Goal: Communication & Community: Share content

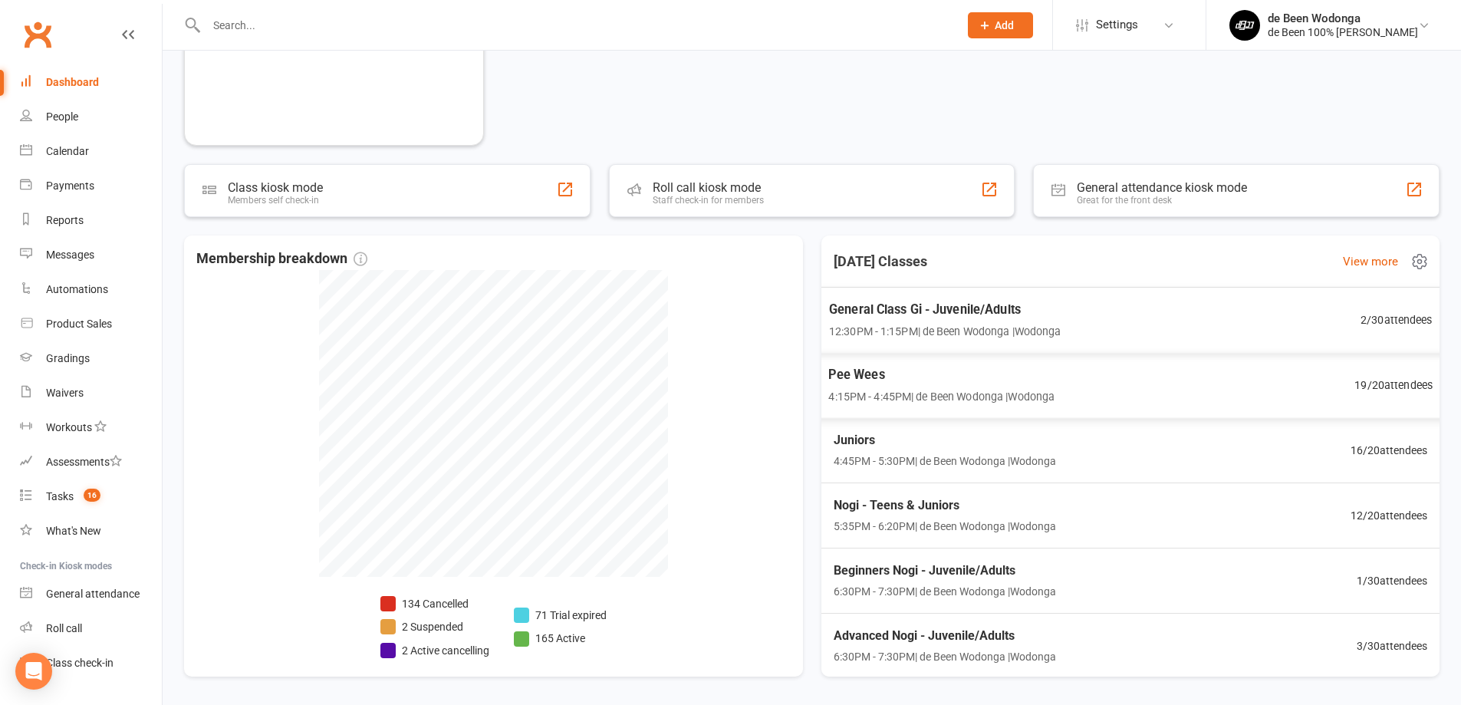
scroll to position [383, 0]
click at [1003, 328] on span "12:30PM - 1:15PM | de Been Wodonga | [GEOGRAPHIC_DATA]" at bounding box center [944, 330] width 232 height 18
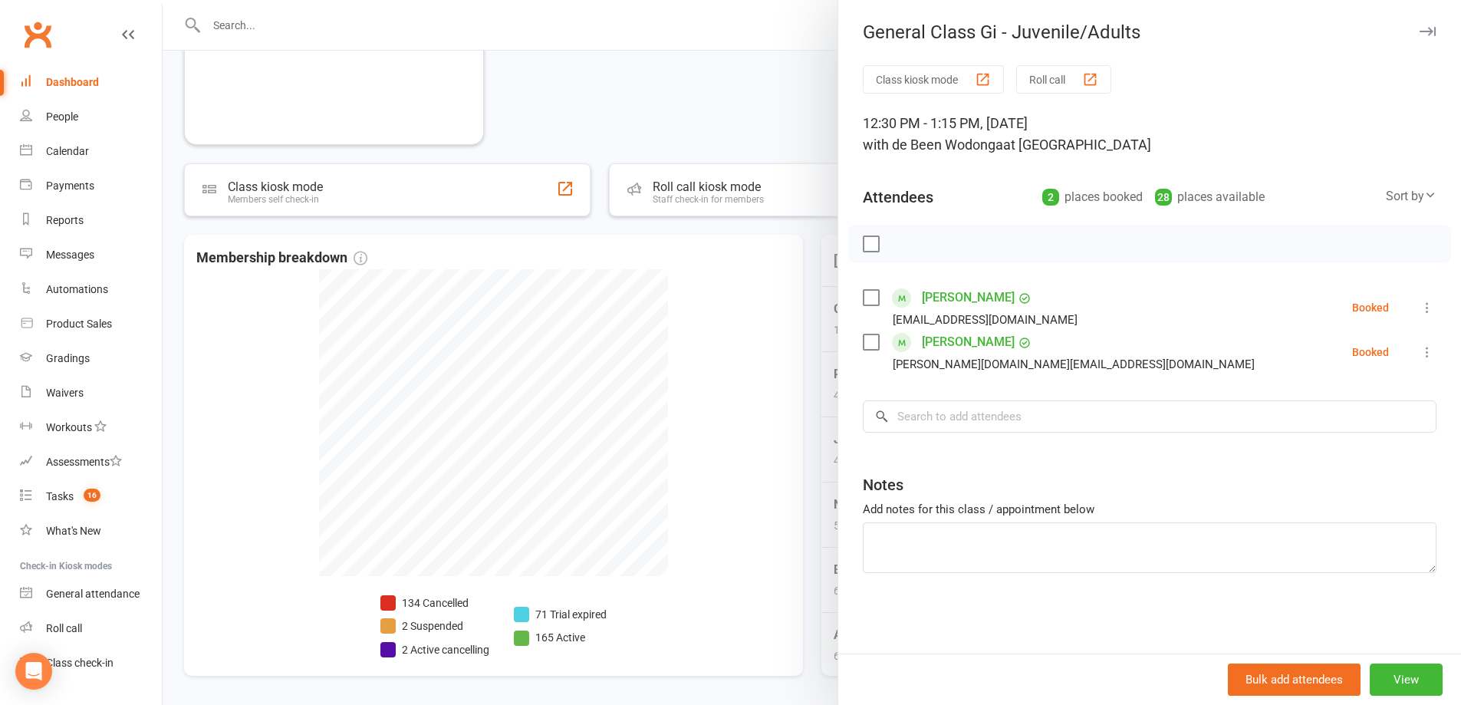
click at [746, 260] on div at bounding box center [812, 352] width 1299 height 705
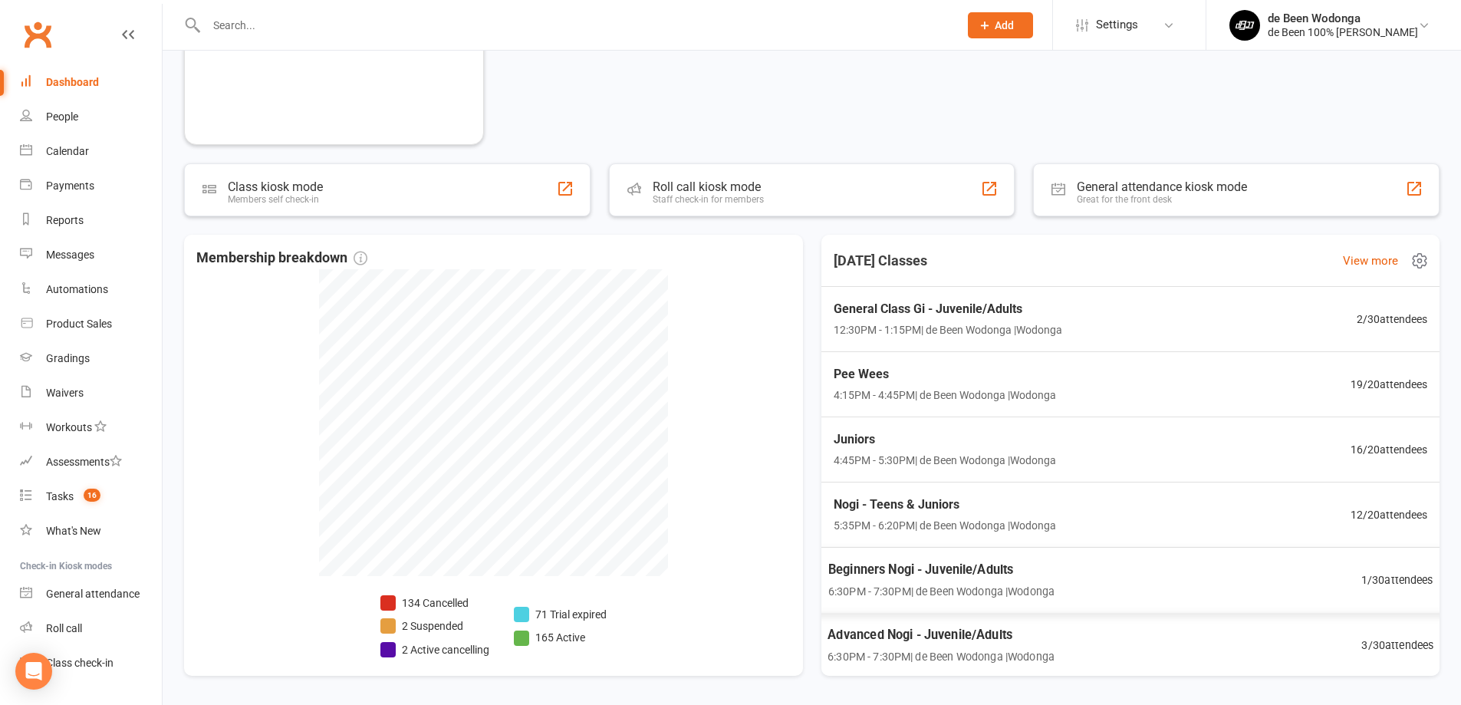
click at [1018, 566] on span "Beginners Nogi - Juvenile/Adults" at bounding box center [941, 569] width 226 height 20
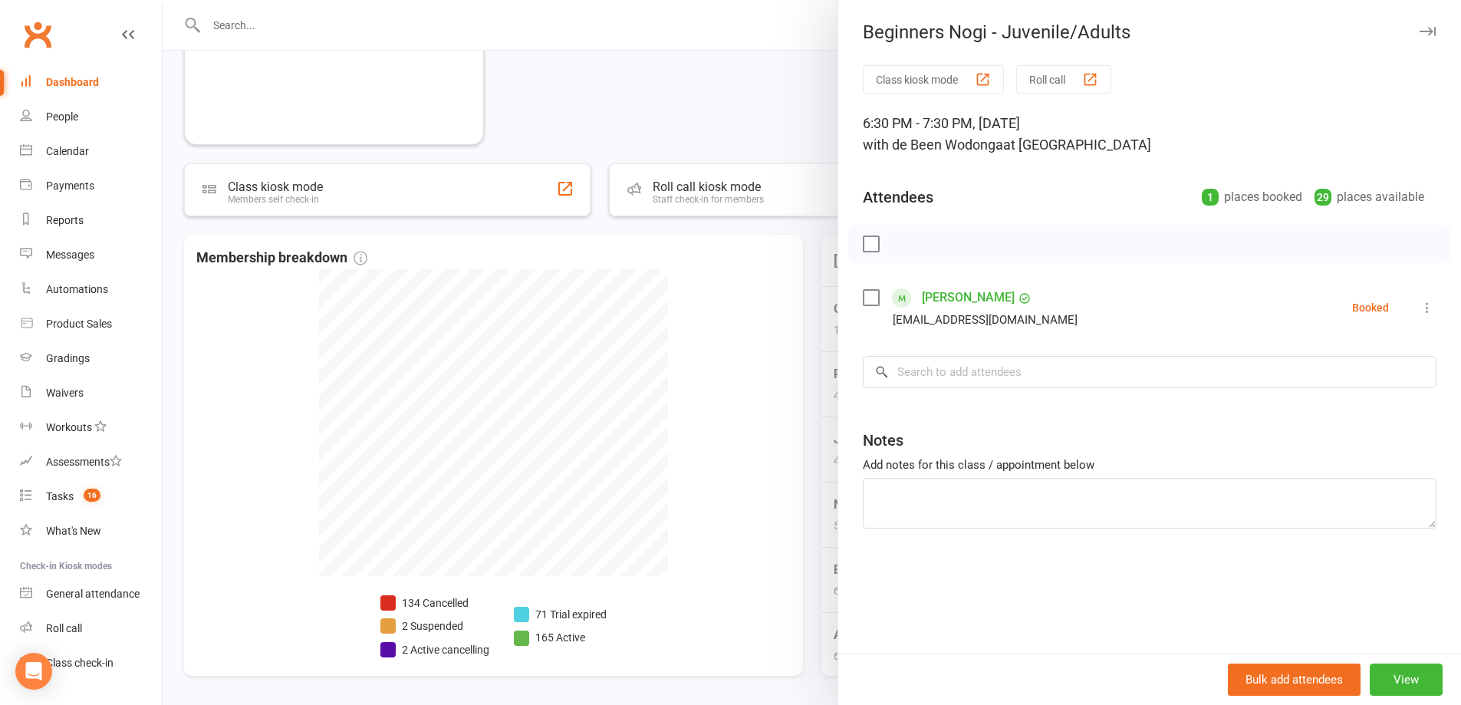
click at [795, 423] on div at bounding box center [812, 352] width 1299 height 705
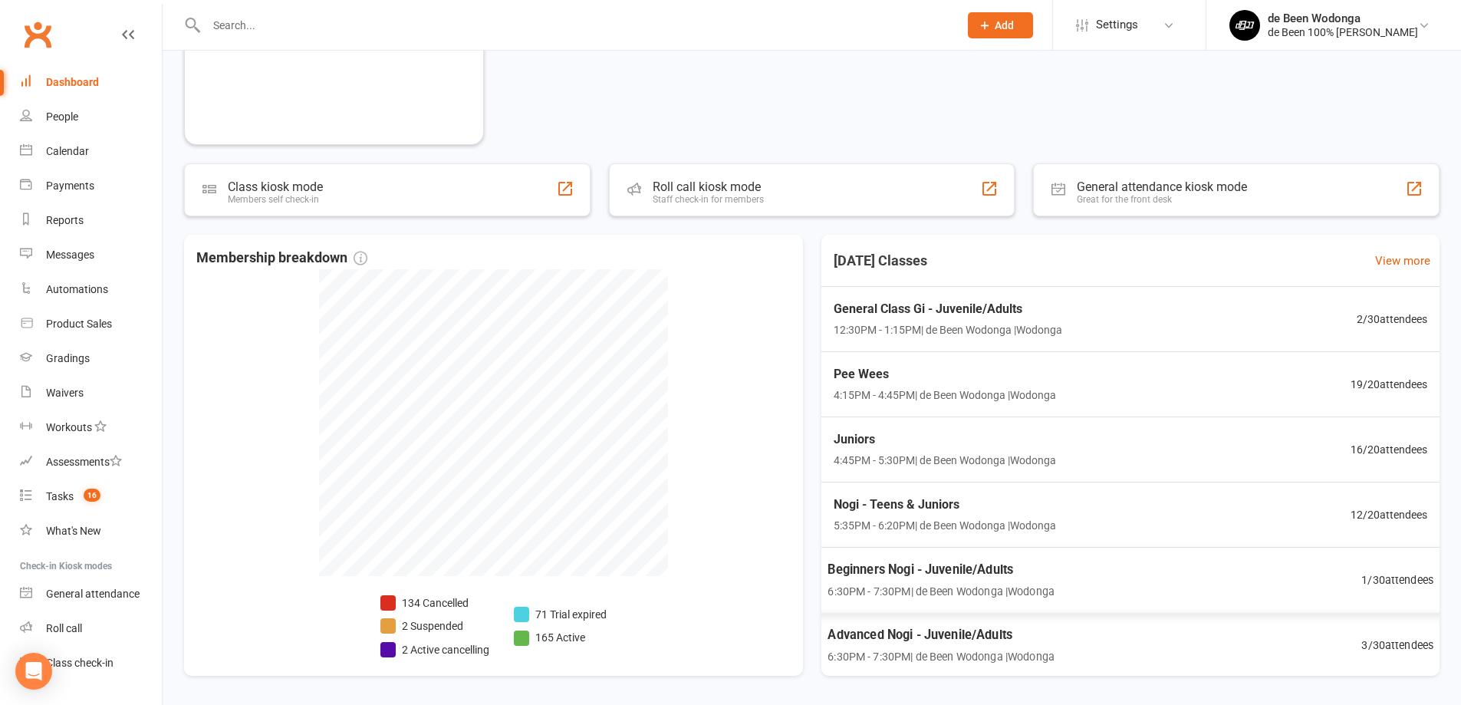
click at [1028, 654] on span "6:30PM - 7:30PM | de Been Wodonga | [GEOGRAPHIC_DATA]" at bounding box center [941, 656] width 227 height 18
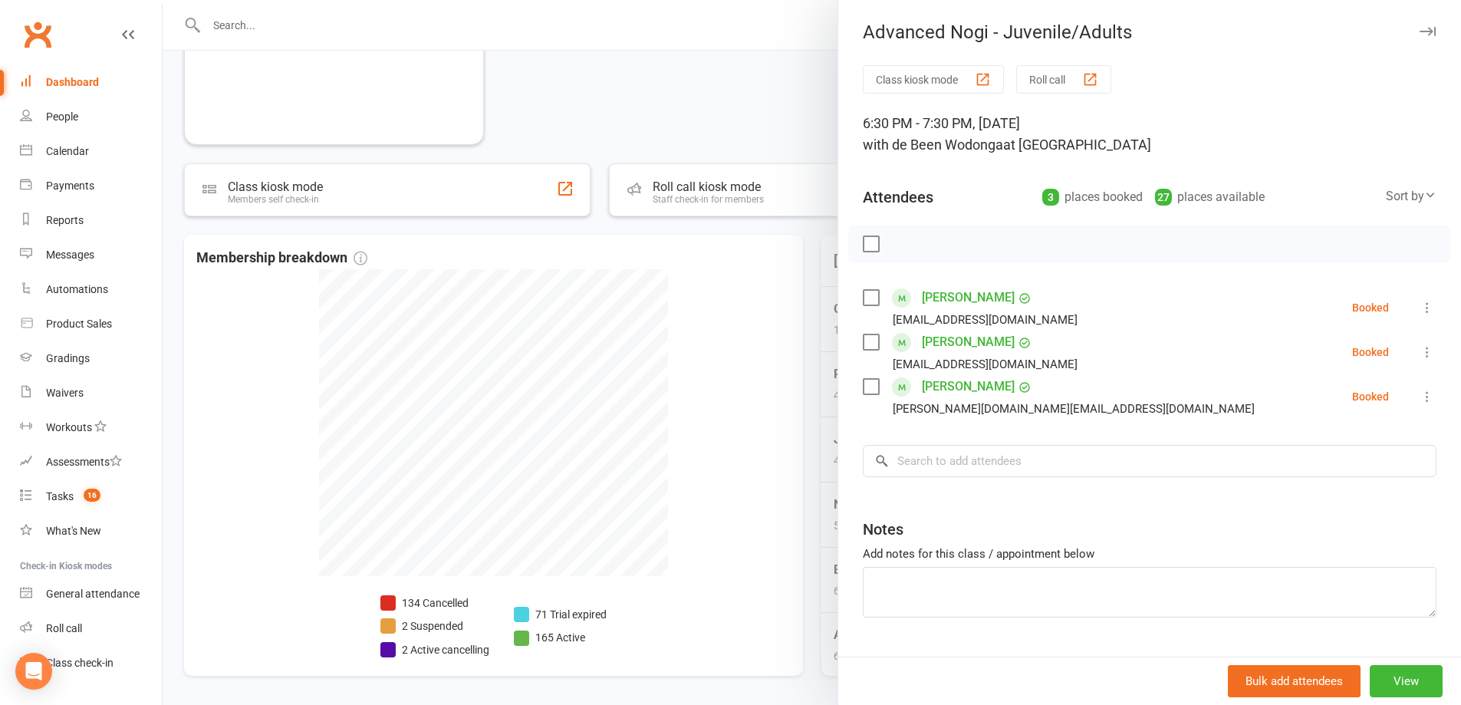
click at [784, 401] on div at bounding box center [812, 352] width 1299 height 705
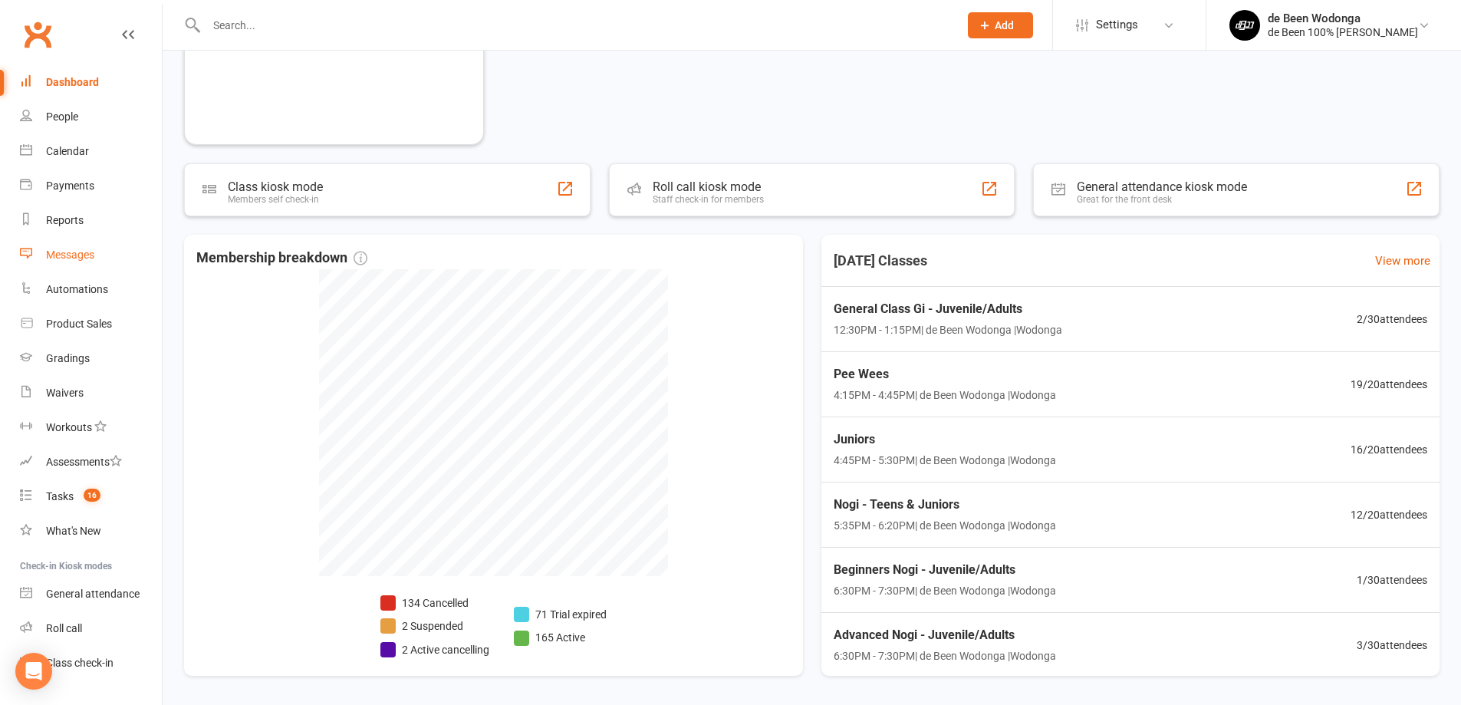
click at [86, 268] on link "Messages" at bounding box center [91, 255] width 142 height 35
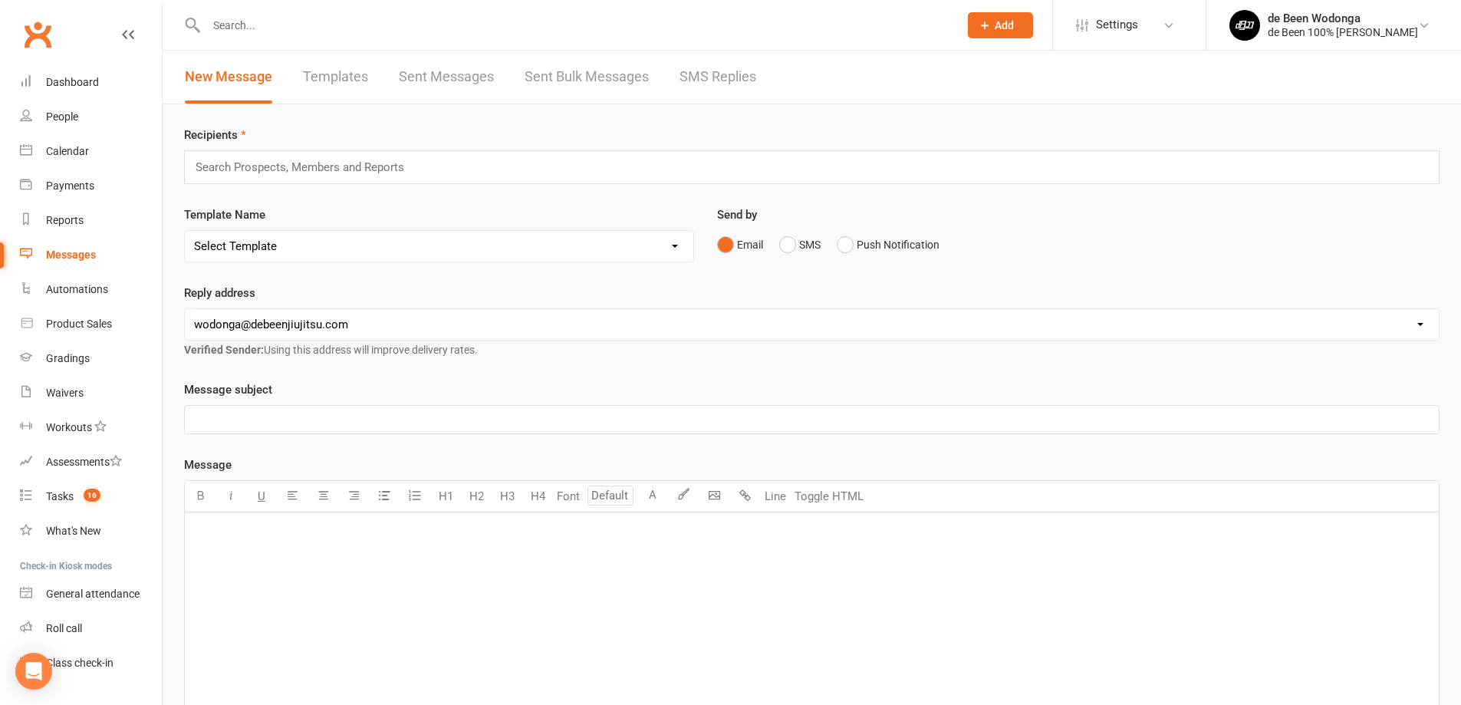
click at [330, 175] on input "text" at bounding box center [306, 167] width 225 height 20
type input "carlo"
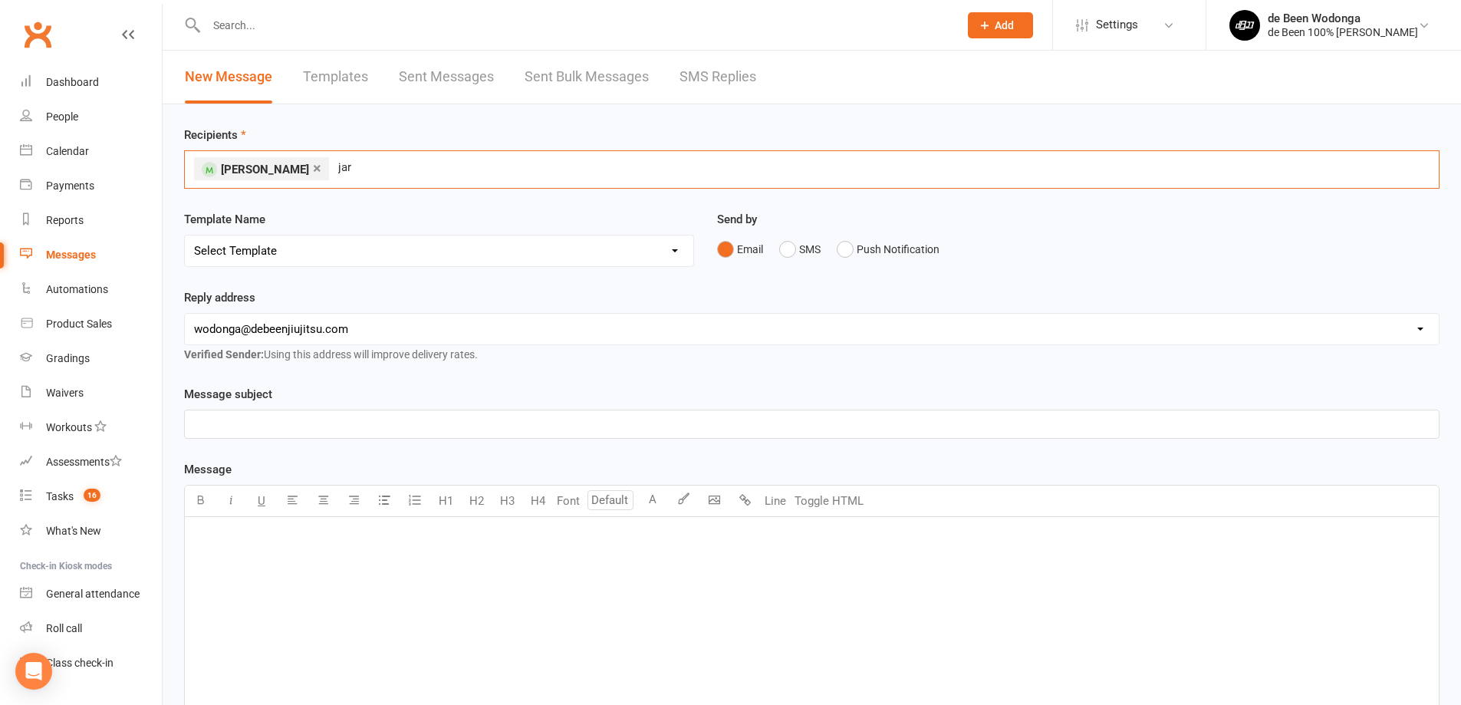
type input "jarr"
type input "[PERSON_NAME]"
type input "micha"
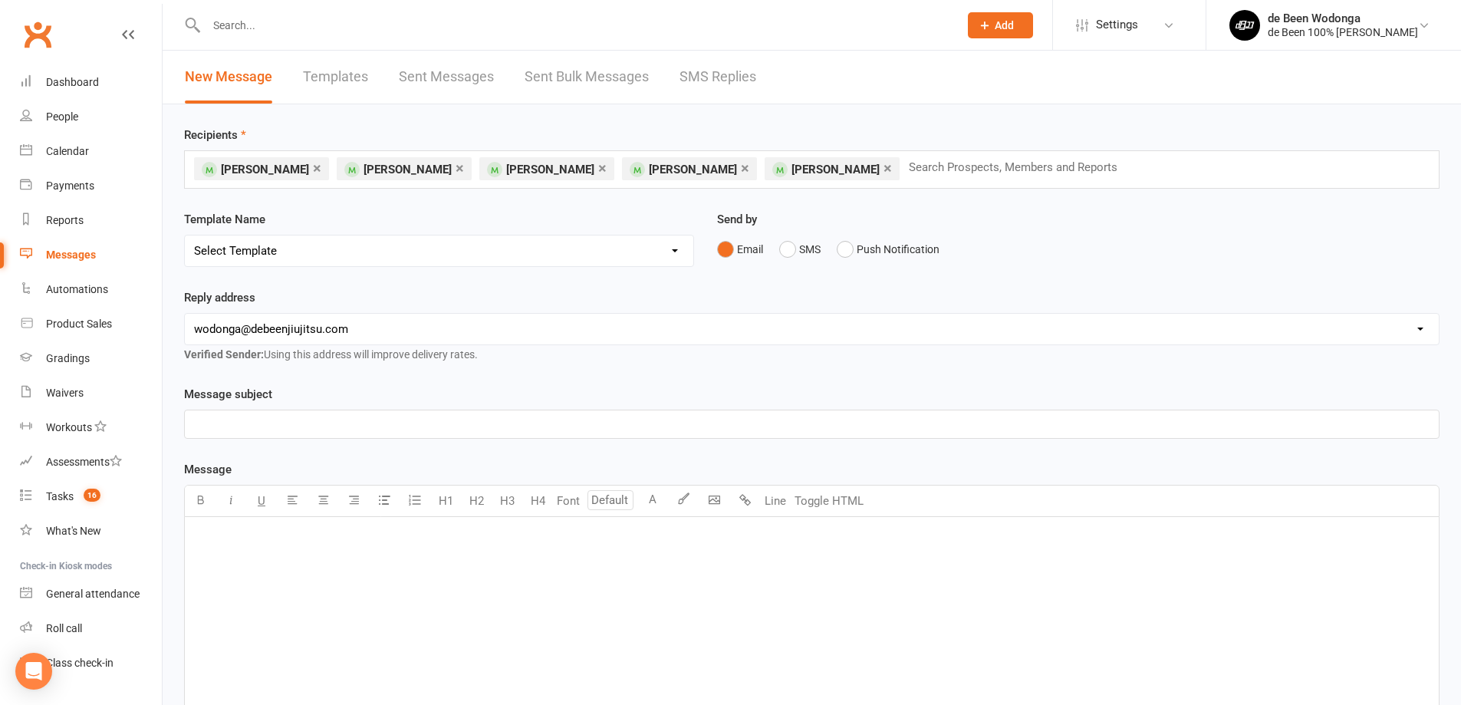
click at [628, 426] on p "﻿" at bounding box center [812, 424] width 1236 height 18
click at [249, 541] on p "﻿" at bounding box center [812, 537] width 1236 height 18
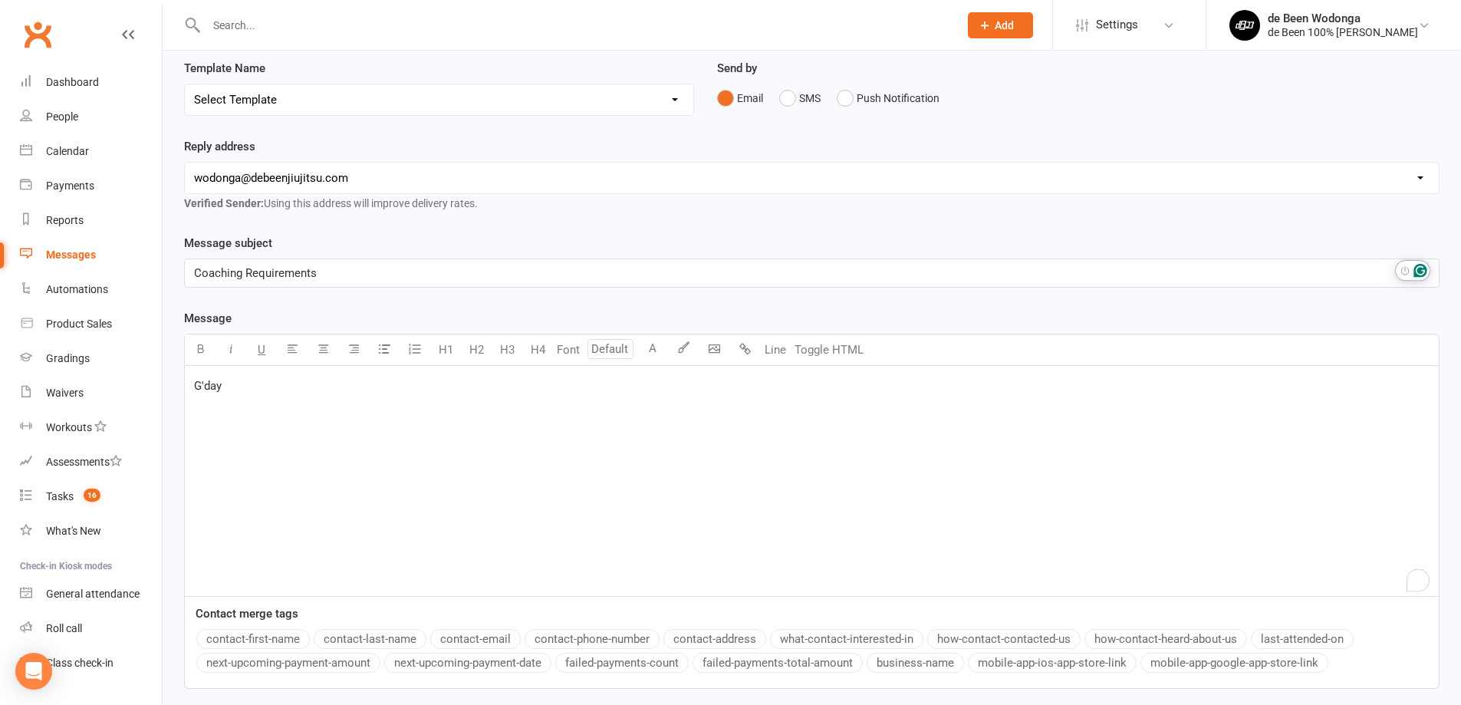
click at [255, 636] on button "contact-first-name" at bounding box center [253, 639] width 114 height 20
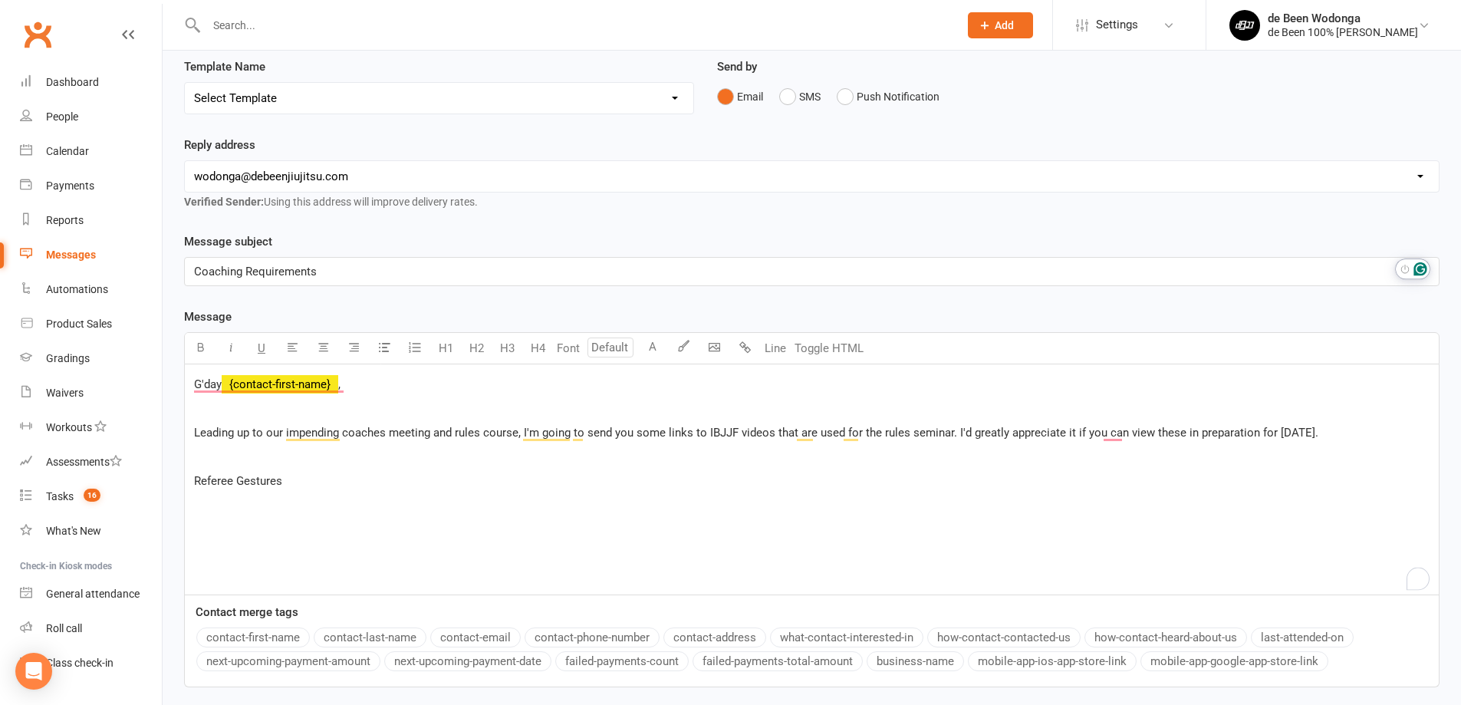
click at [205, 463] on p "﻿" at bounding box center [812, 456] width 1236 height 18
click at [398, 348] on button "button" at bounding box center [384, 348] width 31 height 31
click at [397, 461] on li "Referee Gestures" at bounding box center [827, 462] width 1205 height 18
click at [245, 459] on span "Referee Gestures" at bounding box center [269, 463] width 88 height 14
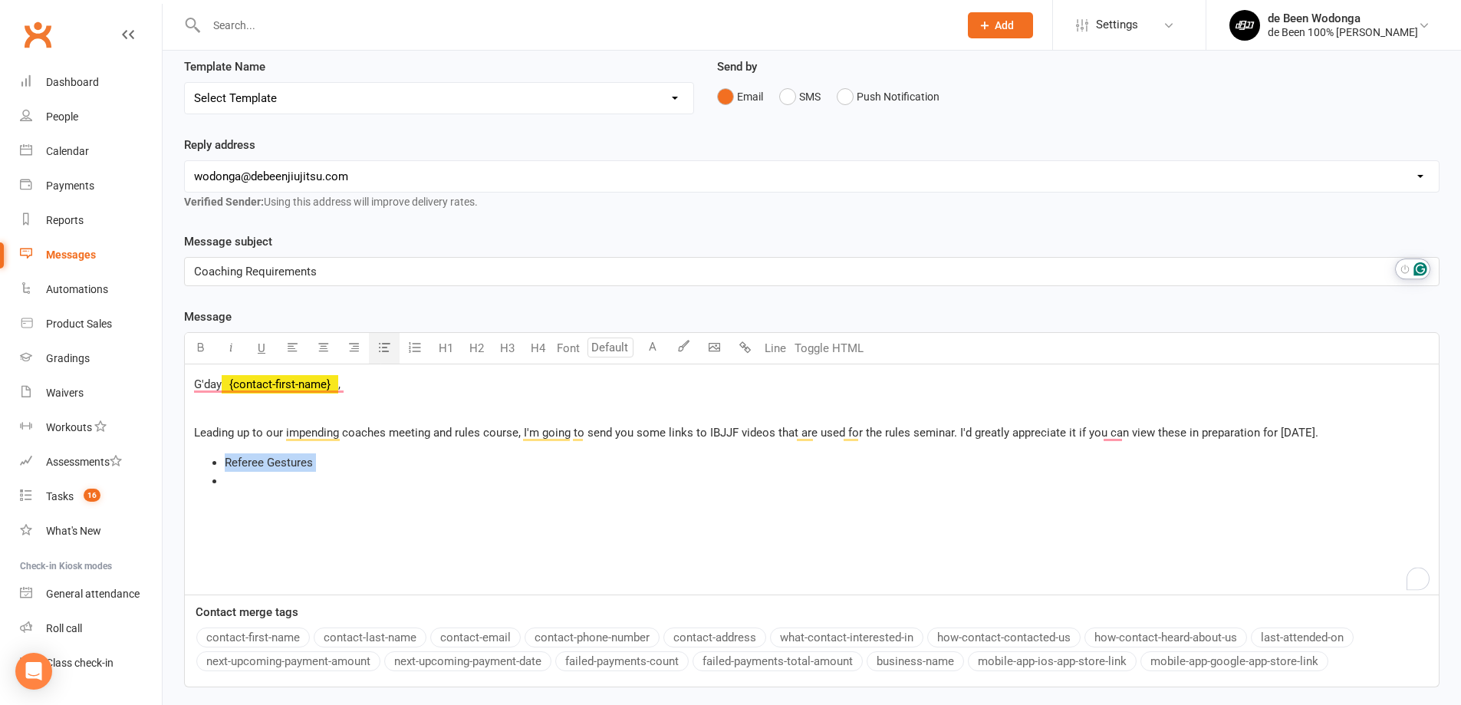
click at [245, 459] on span "Referee Gestures" at bounding box center [269, 463] width 88 height 14
drag, startPoint x: 227, startPoint y: 479, endPoint x: 298, endPoint y: 481, distance: 70.6
click at [298, 481] on span "Referee Duties" at bounding box center [262, 481] width 75 height 14
click at [380, 349] on icon "button" at bounding box center [385, 347] width 12 height 12
click at [364, 549] on div "G'day ﻿ {contact-first-name} , ﻿ Leading up to our impending coaches meeting an…" at bounding box center [812, 479] width 1254 height 230
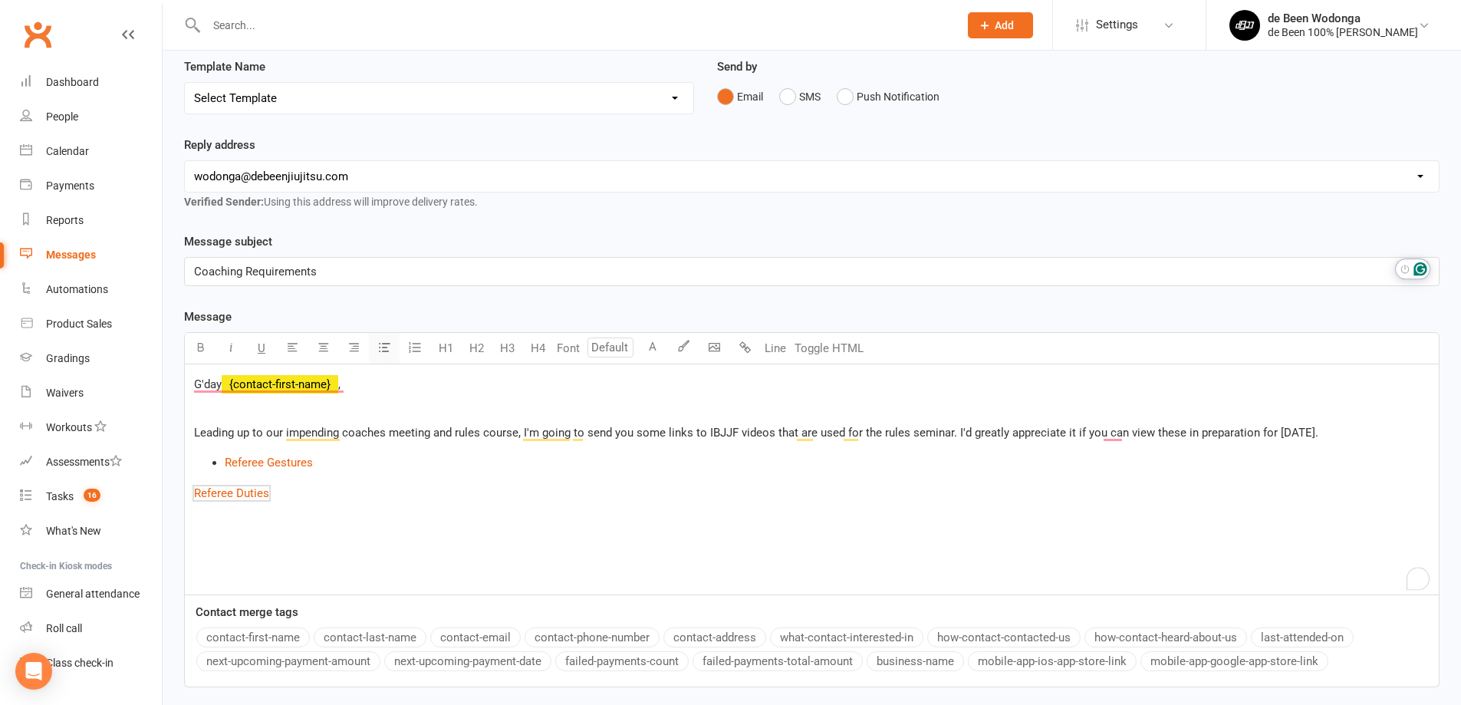
click at [390, 357] on button "button" at bounding box center [384, 348] width 31 height 31
click at [222, 550] on p "﻿" at bounding box center [812, 547] width 1236 height 18
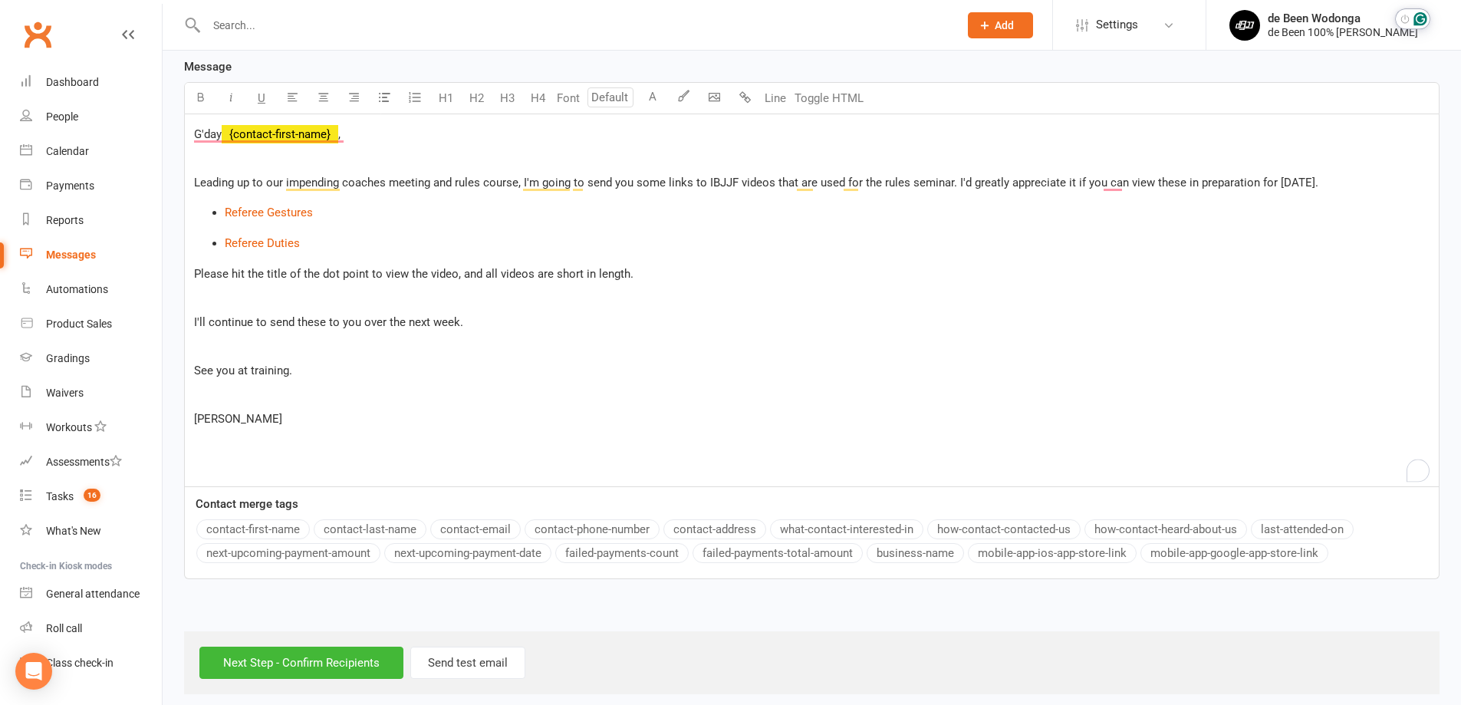
scroll to position [414, 0]
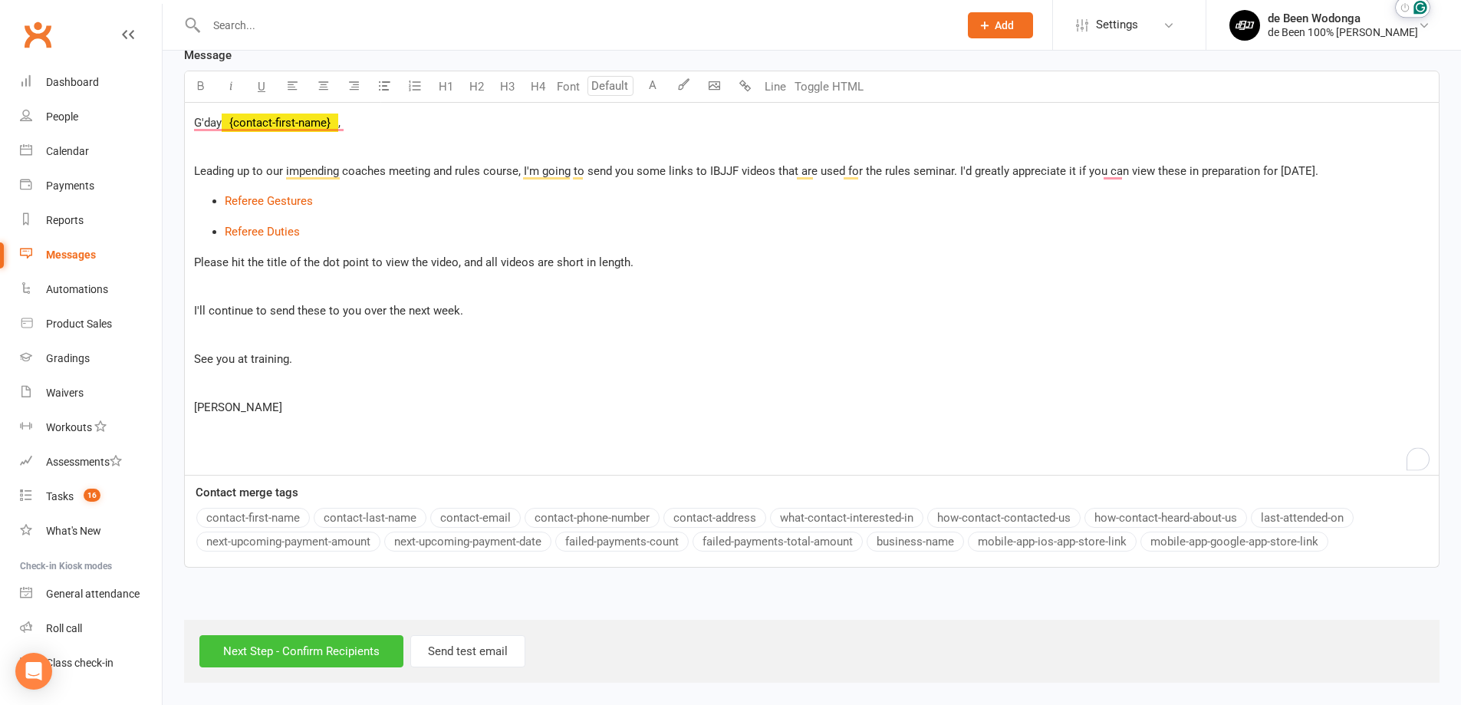
click at [265, 647] on input "Next Step - Confirm Recipients" at bounding box center [301, 651] width 204 height 32
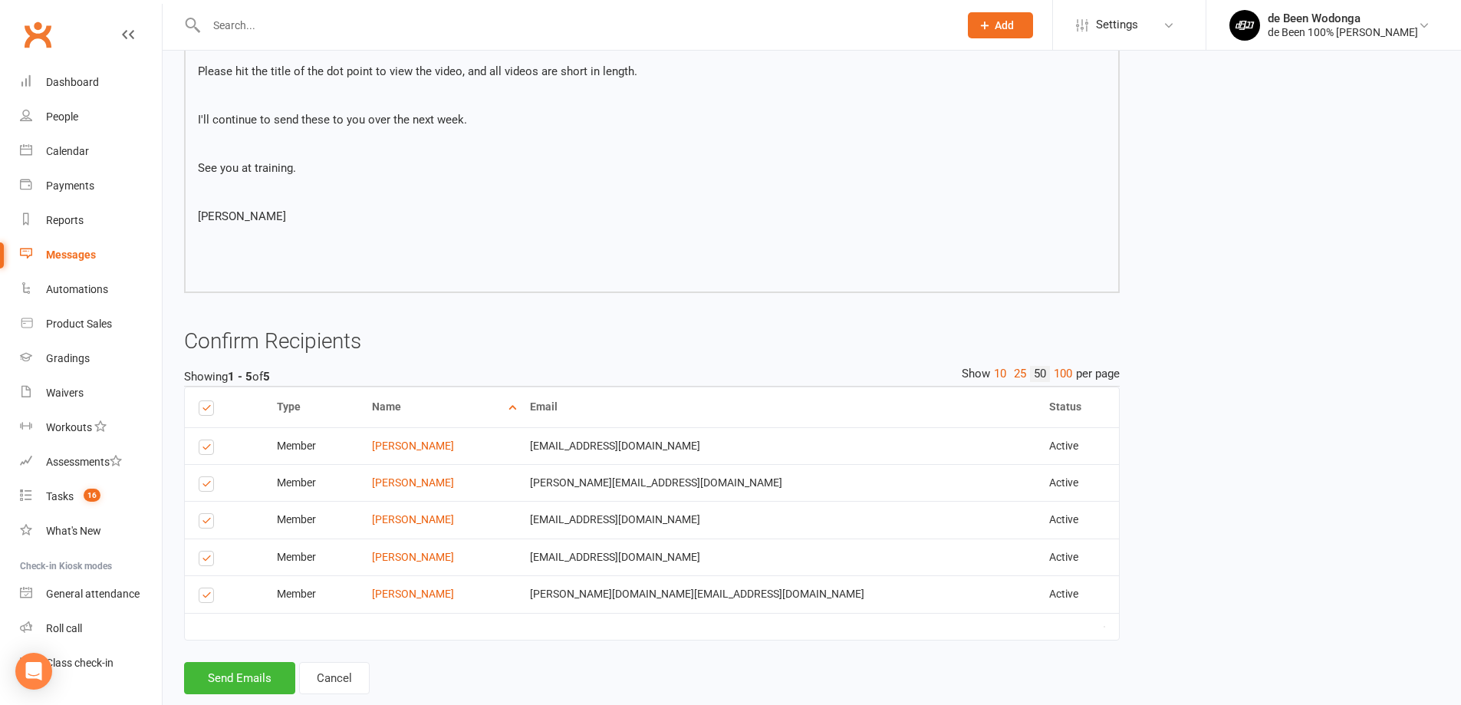
scroll to position [383, 0]
click at [216, 660] on div "Type Name Email Phone Number Status Notification Status # Devices Select this M…" at bounding box center [652, 523] width 936 height 275
click at [216, 663] on button "Send Emails" at bounding box center [239, 677] width 111 height 32
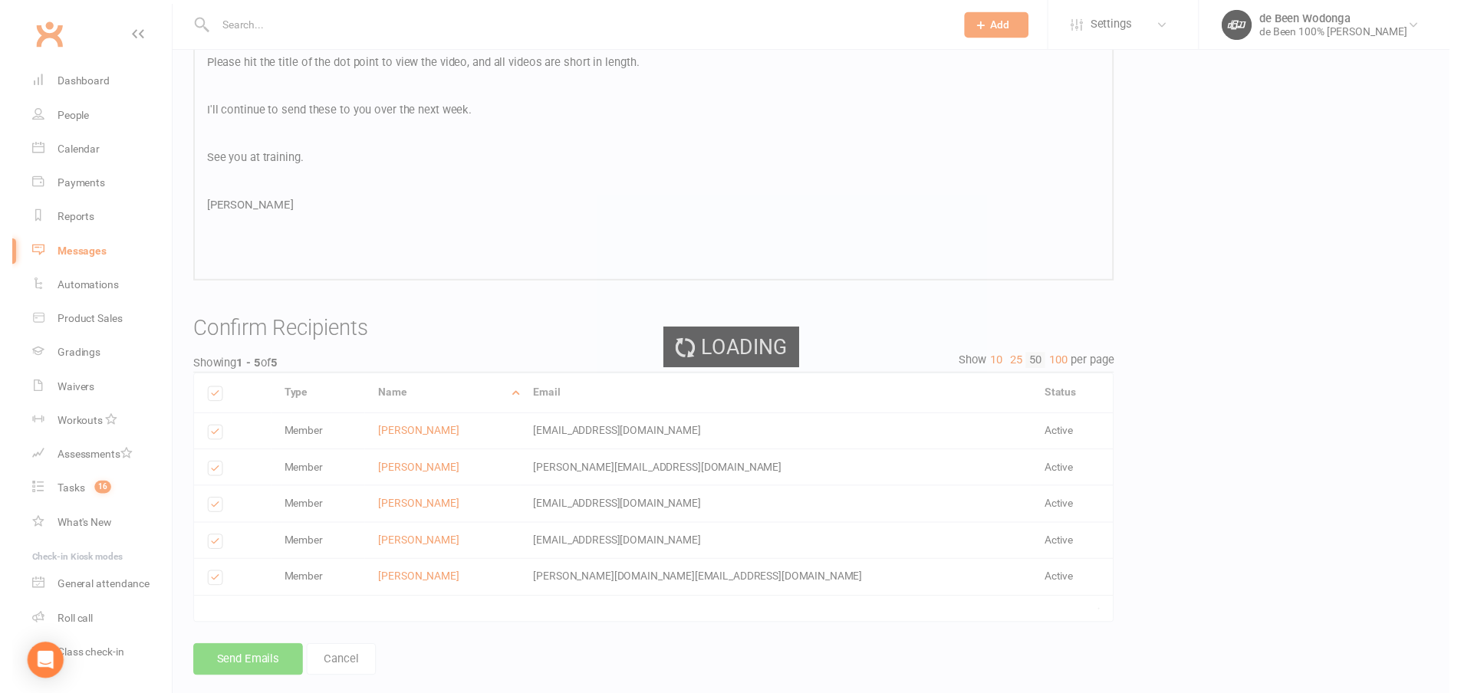
scroll to position [377, 0]
